Goal: Navigation & Orientation: Find specific page/section

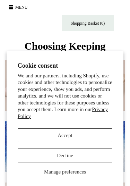
click at [82, 157] on button "Decline" at bounding box center [65, 155] width 95 height 14
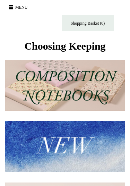
click at [13, 6] on button "Menu" at bounding box center [19, 7] width 25 height 11
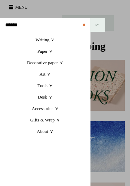
click at [46, 98] on link "Desk +" at bounding box center [45, 96] width 90 height 11
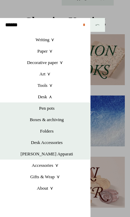
scroll to position [28, 0]
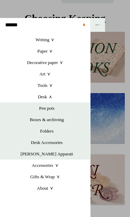
click at [60, 155] on link "[PERSON_NAME] Apparati" at bounding box center [46, 153] width 87 height 11
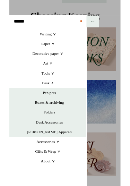
scroll to position [34, 0]
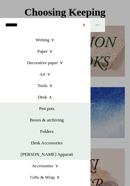
click at [51, 144] on link "Desk Accessories" at bounding box center [46, 142] width 87 height 11
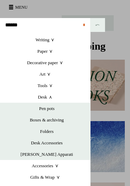
click at [44, 87] on link "Tools +" at bounding box center [45, 85] width 90 height 11
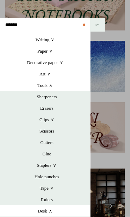
scroll to position [82, 0]
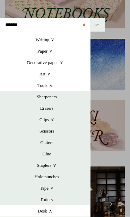
click at [43, 85] on link "Tools +" at bounding box center [45, 85] width 90 height 11
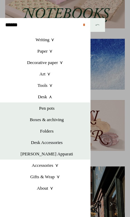
scroll to position [0, 120]
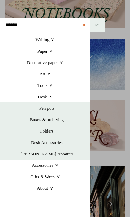
click at [34, 176] on link "Gifts & Wrap +" at bounding box center [45, 176] width 90 height 11
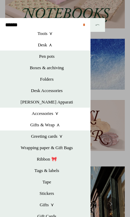
scroll to position [52, 0]
click at [45, 185] on link "Gifts +" at bounding box center [46, 204] width 87 height 11
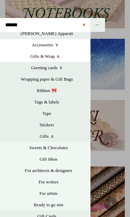
scroll to position [121, 0]
click at [44, 160] on link "Gift Ideas" at bounding box center [48, 159] width 83 height 11
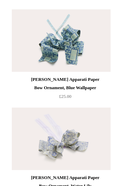
scroll to position [1817, 0]
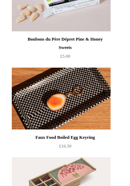
scroll to position [1316, 0]
